Goal: Information Seeking & Learning: Find specific fact

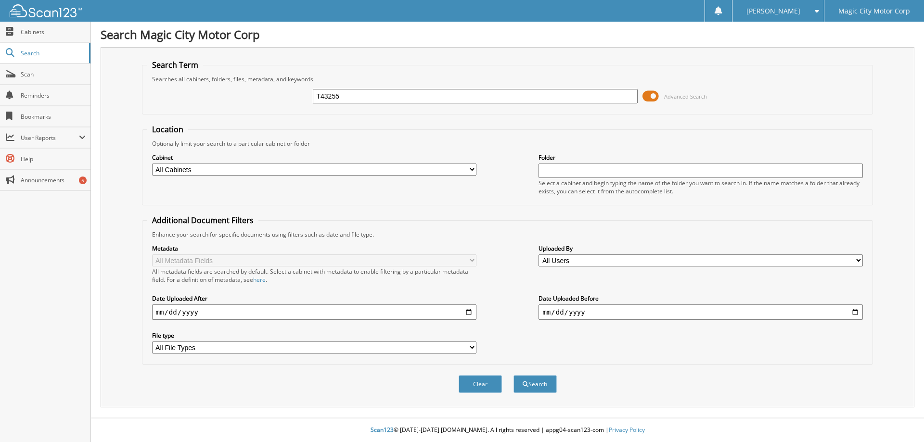
type input "T43255"
click at [514, 376] on button "Search" at bounding box center [535, 385] width 43 height 18
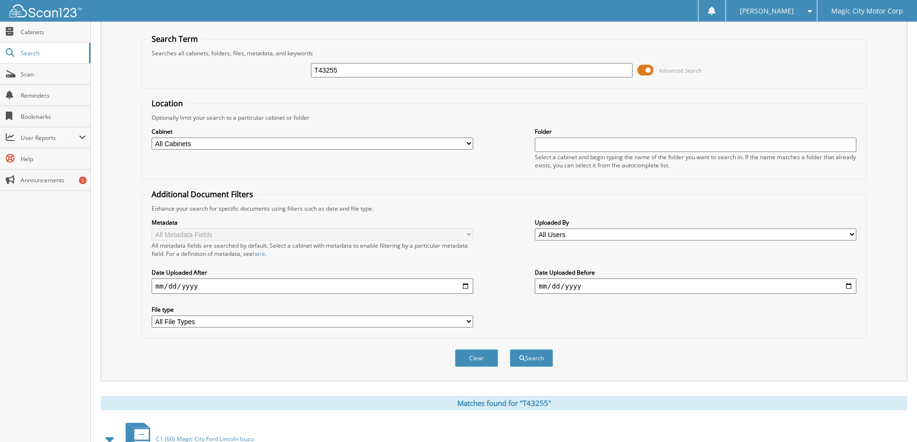
scroll to position [96, 0]
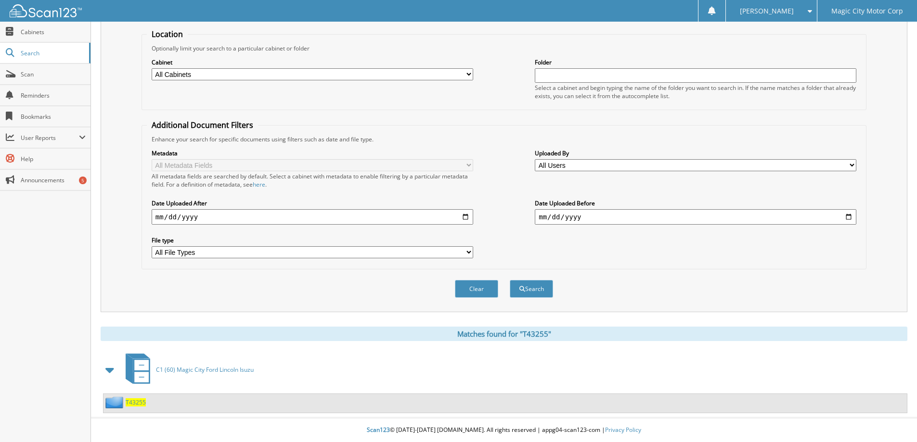
click at [130, 401] on span "T43255" at bounding box center [136, 403] width 20 height 8
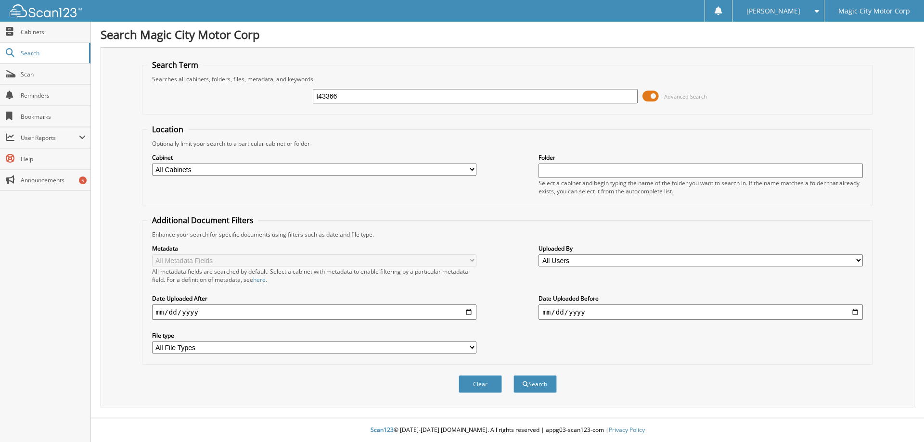
type input "t43366"
click at [514, 376] on button "Search" at bounding box center [535, 385] width 43 height 18
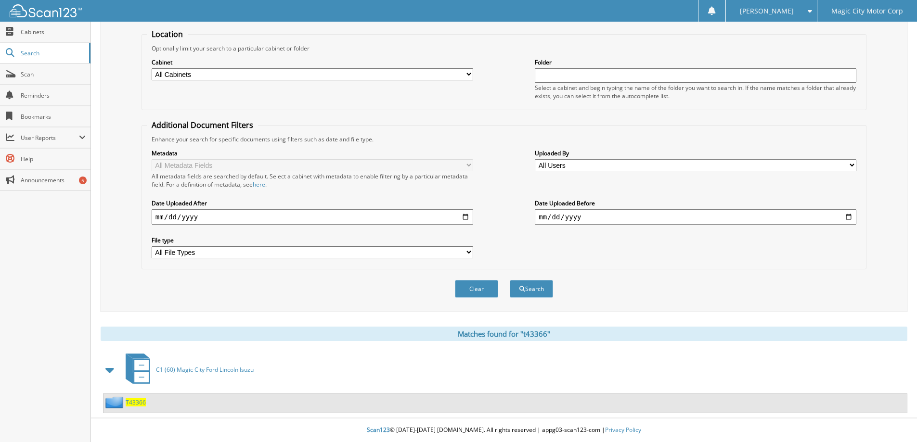
scroll to position [96, 0]
click at [134, 404] on span "T43366" at bounding box center [136, 403] width 20 height 8
